Goal: Information Seeking & Learning: Check status

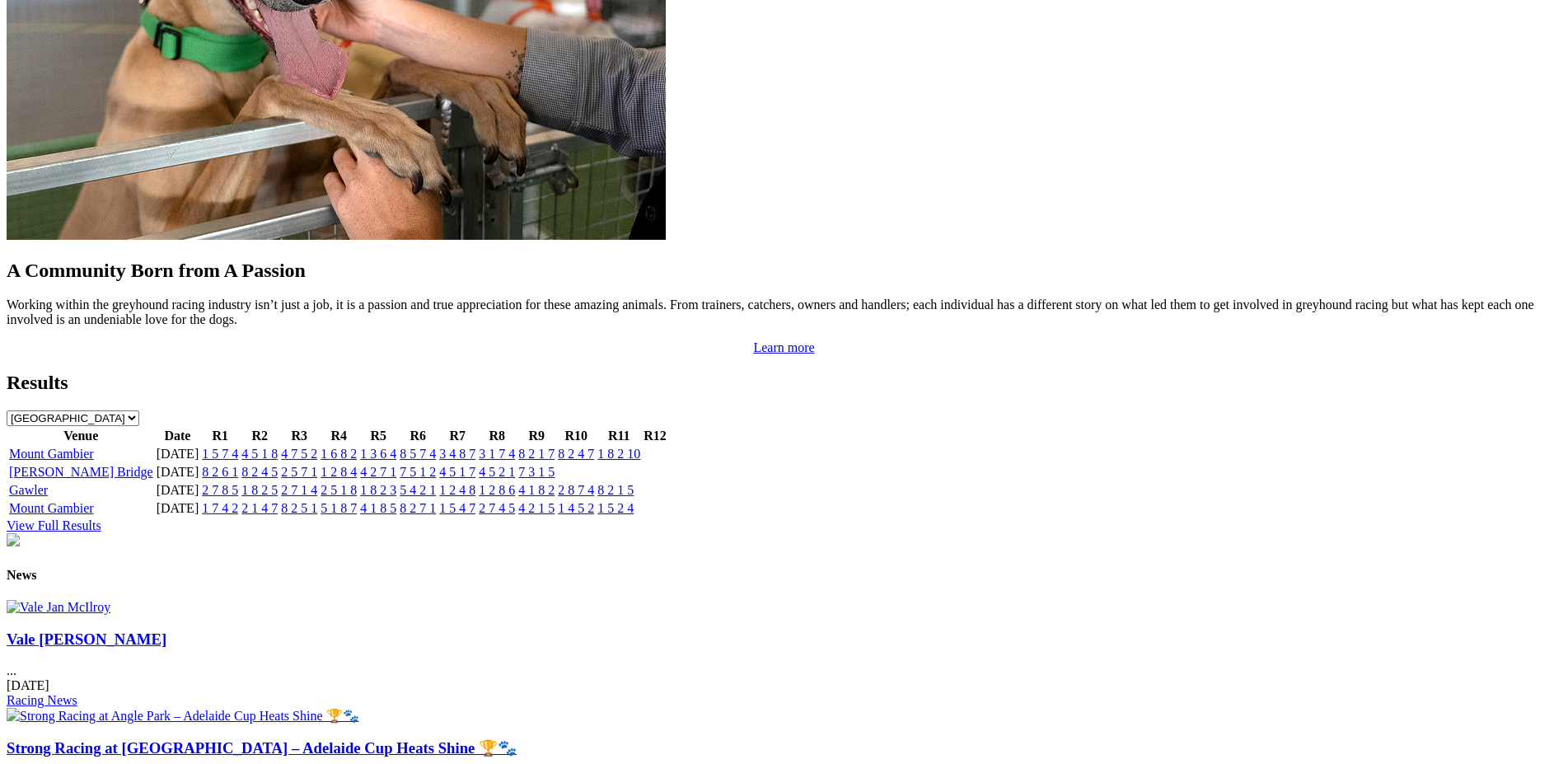
scroll to position [1433, 0]
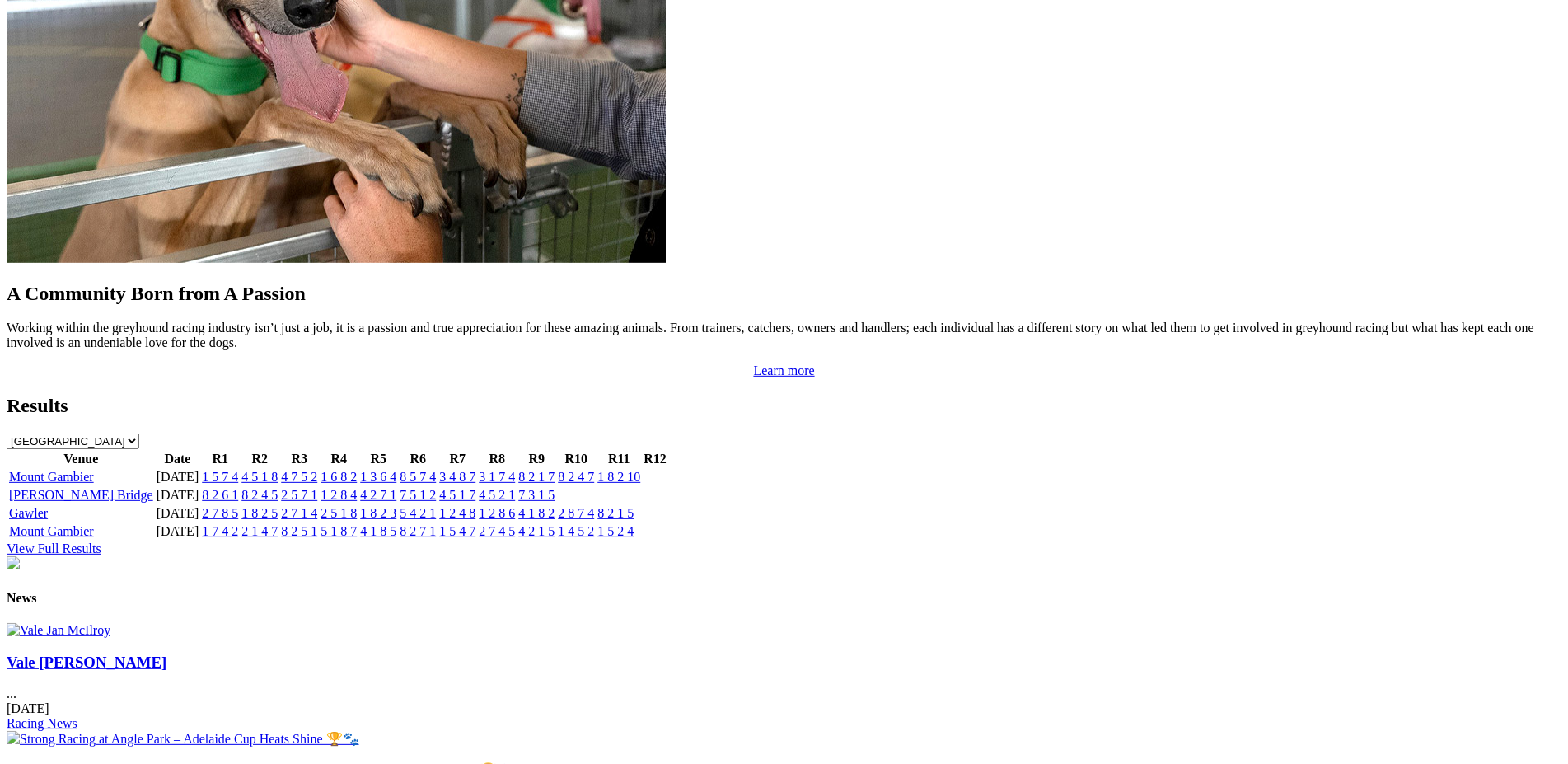
click at [238, 469] on link "1 5 7 4" at bounding box center [220, 476] width 37 height 14
click at [238, 523] on link "1 7 4 2" at bounding box center [220, 530] width 37 height 14
